Goal: Task Accomplishment & Management: Manage account settings

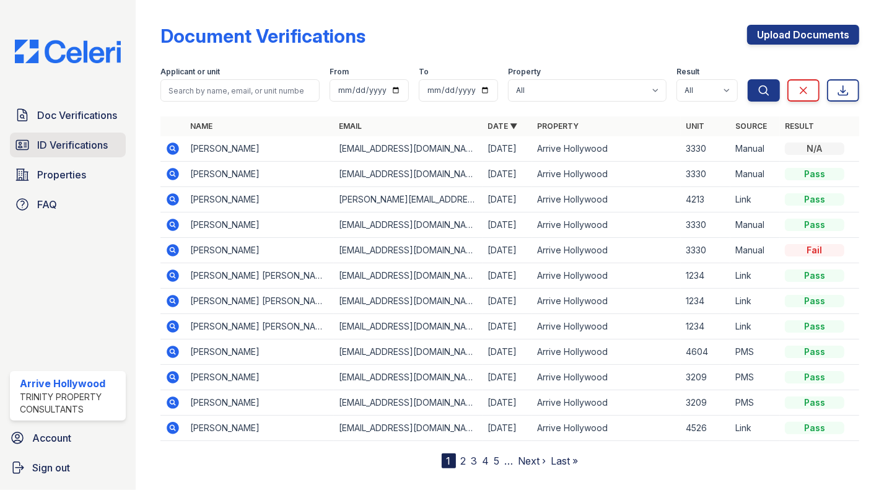
click at [58, 143] on span "ID Verifications" at bounding box center [72, 145] width 71 height 15
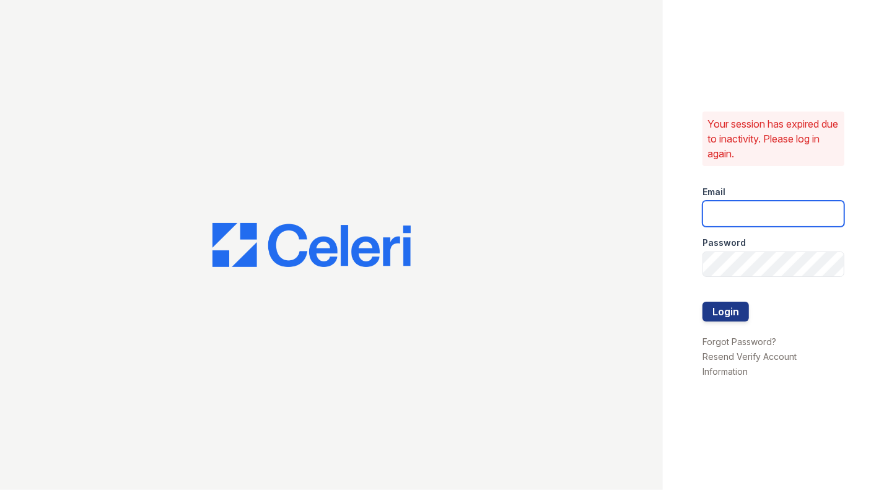
click at [738, 219] on input "email" at bounding box center [774, 214] width 142 height 26
type input "[EMAIL_ADDRESS][DOMAIN_NAME]"
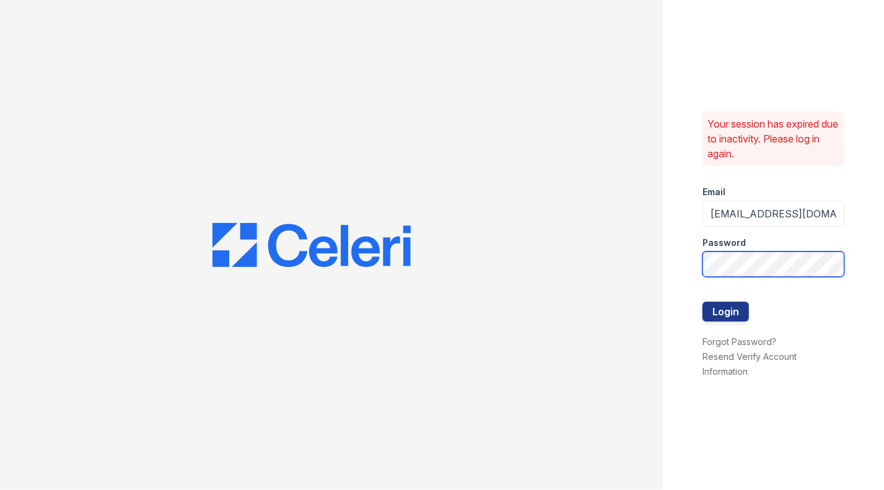
click at [703, 302] on button "Login" at bounding box center [726, 312] width 46 height 20
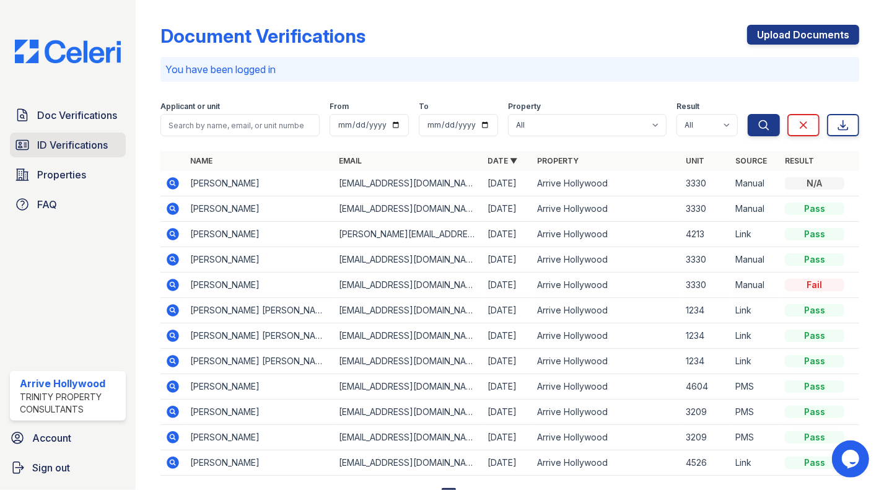
click at [65, 139] on span "ID Verifications" at bounding box center [72, 145] width 71 height 15
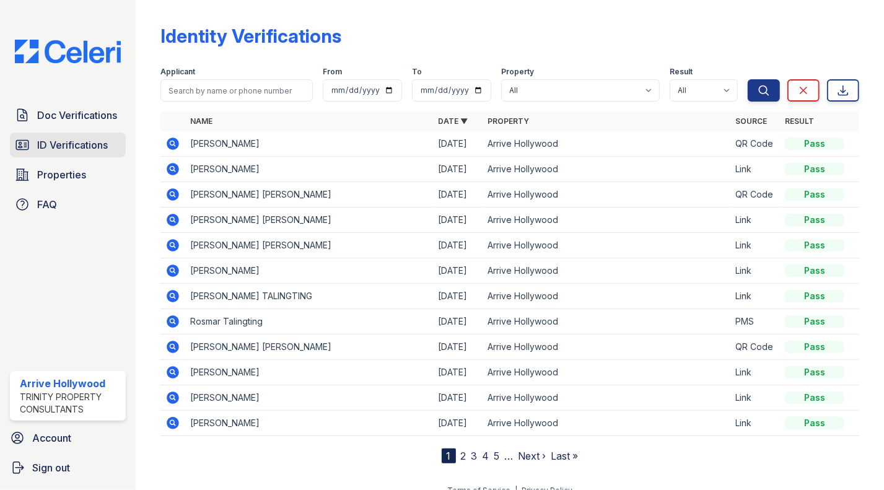
click at [47, 138] on span "ID Verifications" at bounding box center [72, 145] width 71 height 15
